Goal: Book appointment/travel/reservation

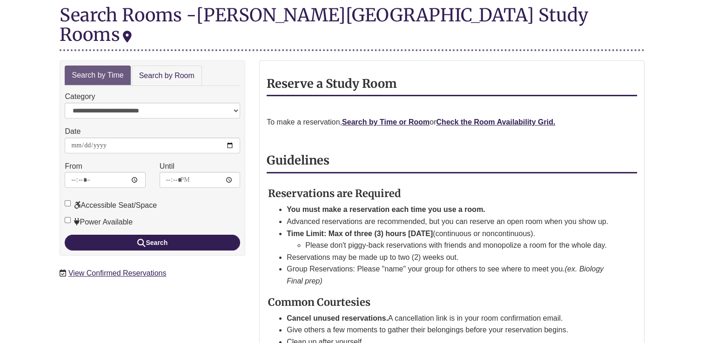
scroll to position [115, 0]
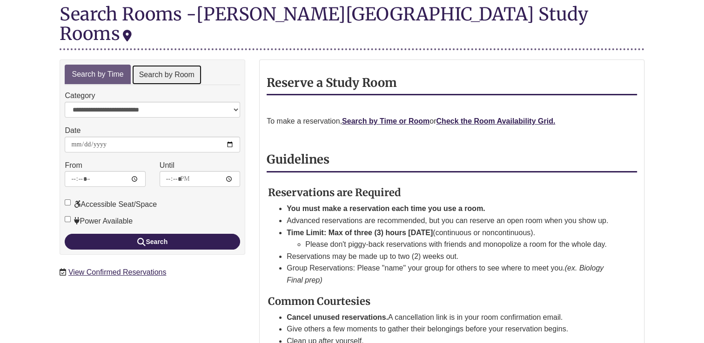
click at [168, 65] on link "Search by Room" at bounding box center [167, 75] width 70 height 21
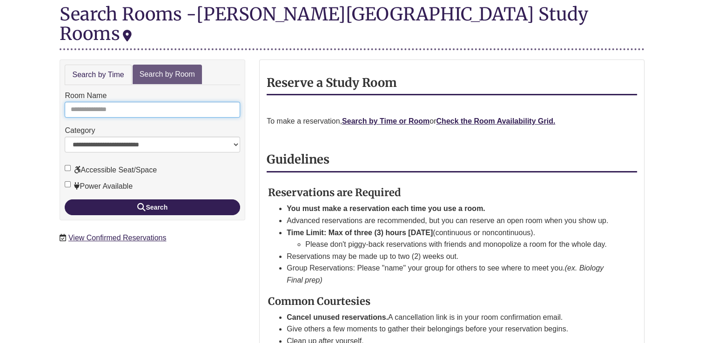
click at [163, 102] on input "Room Name" at bounding box center [152, 110] width 175 height 16
type input "**********"
click at [65, 200] on button "Search" at bounding box center [152, 208] width 175 height 16
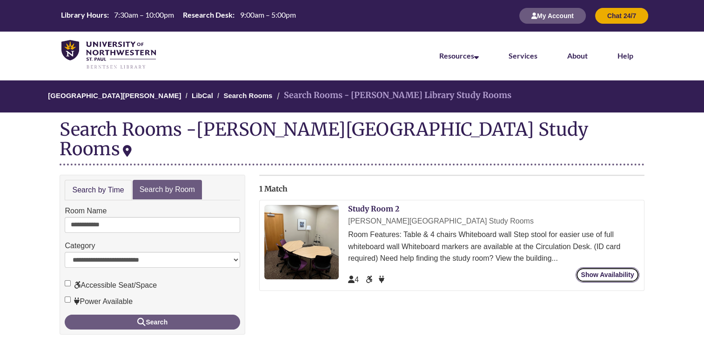
click at [586, 267] on link "Show Availability" at bounding box center [606, 274] width 63 height 15
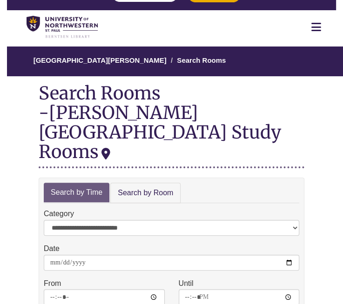
scroll to position [28, 0]
